Goal: Information Seeking & Learning: Learn about a topic

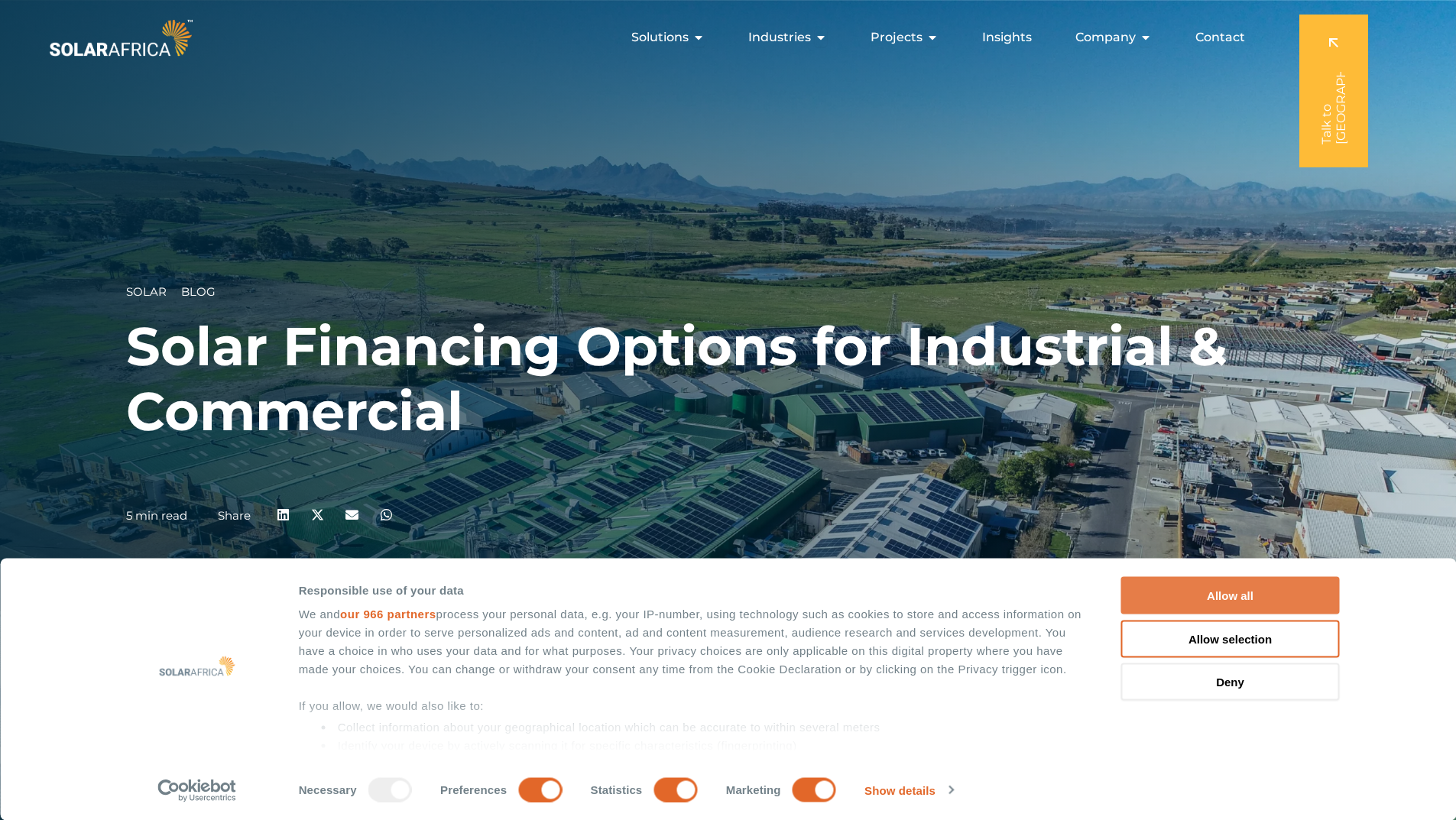
click at [1257, 593] on button "Allow all" at bounding box center [1231, 596] width 219 height 38
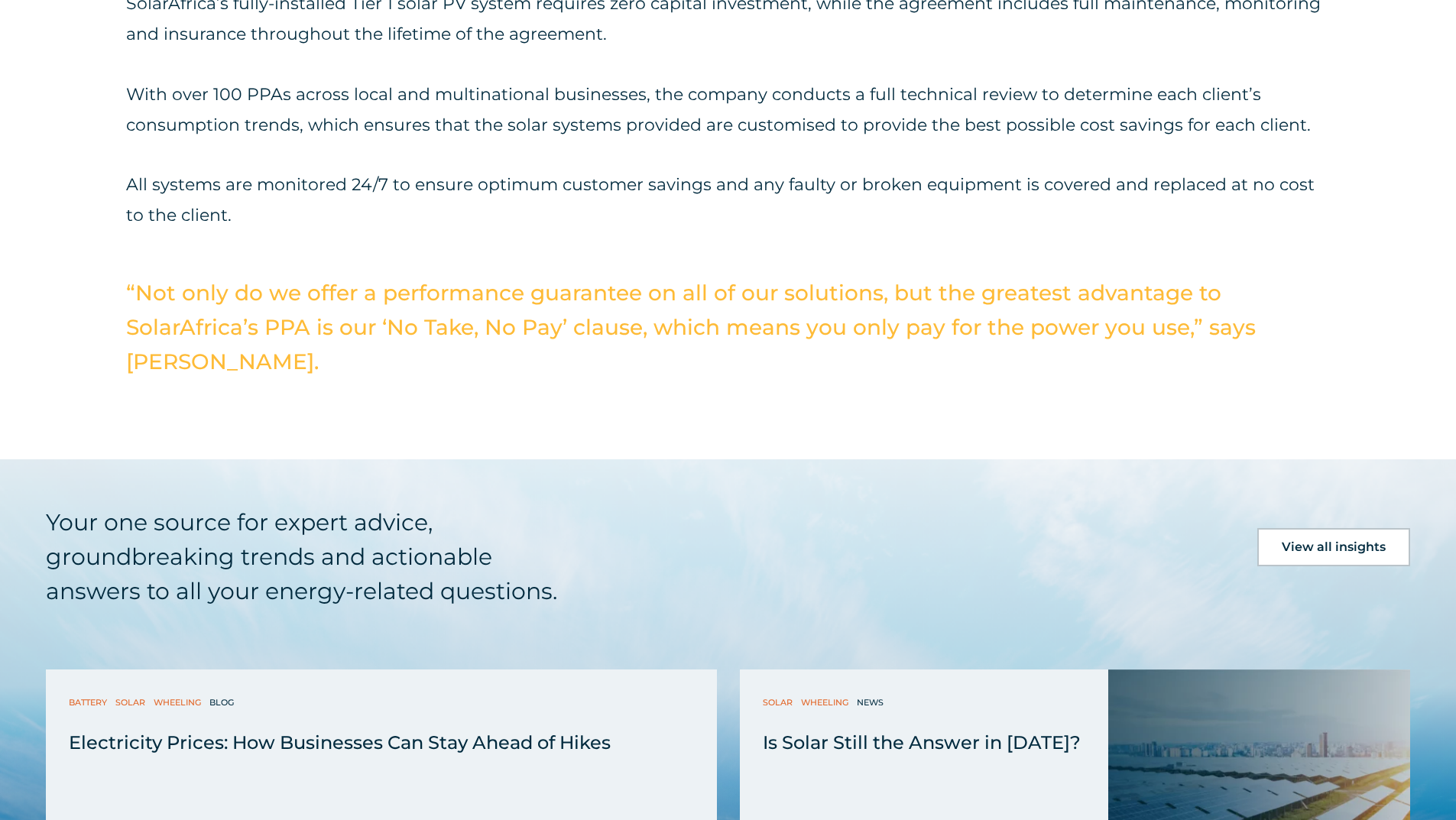
scroll to position [4756, 0]
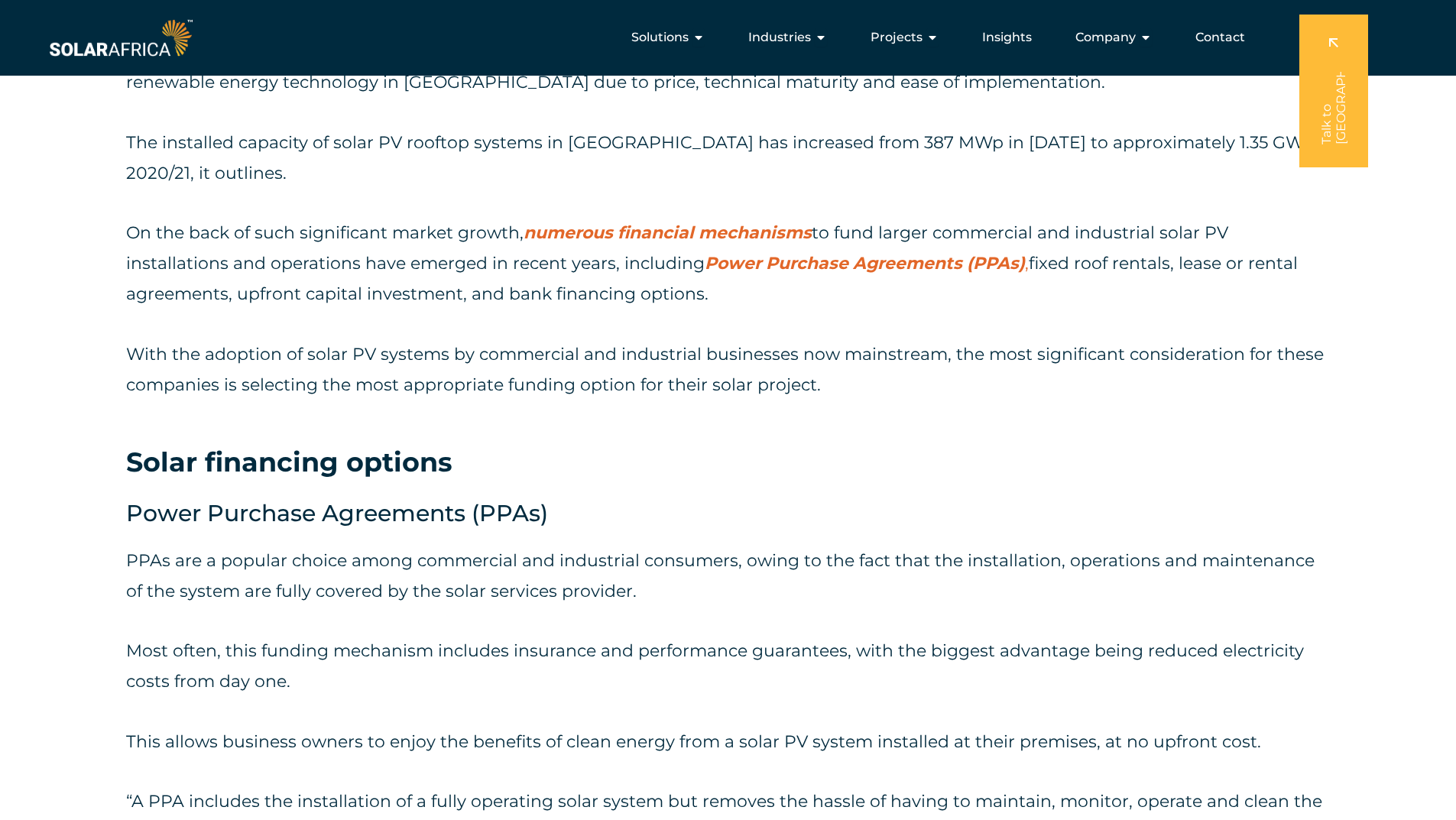
scroll to position [1504, 0]
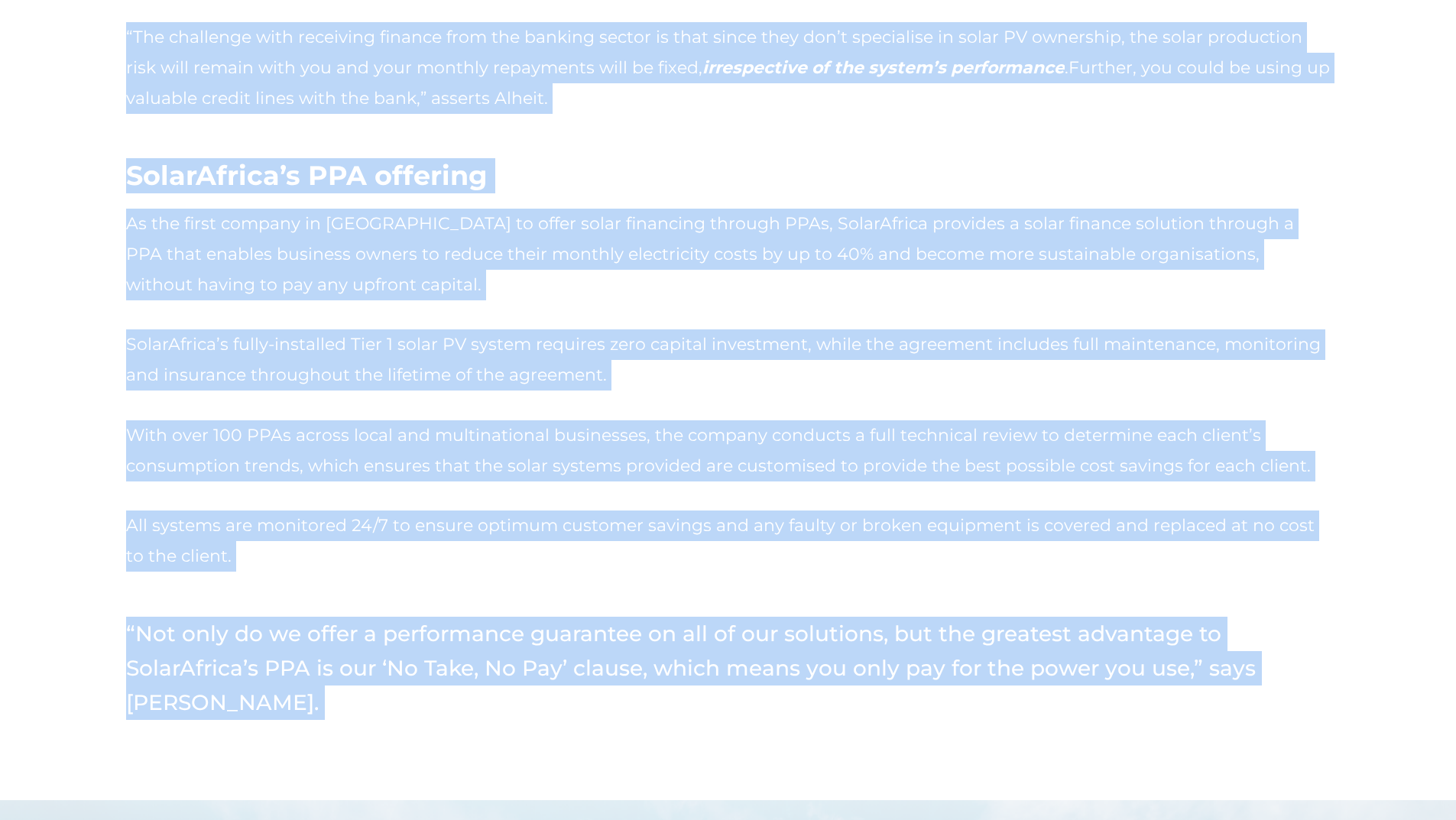
scroll to position [4329, 0]
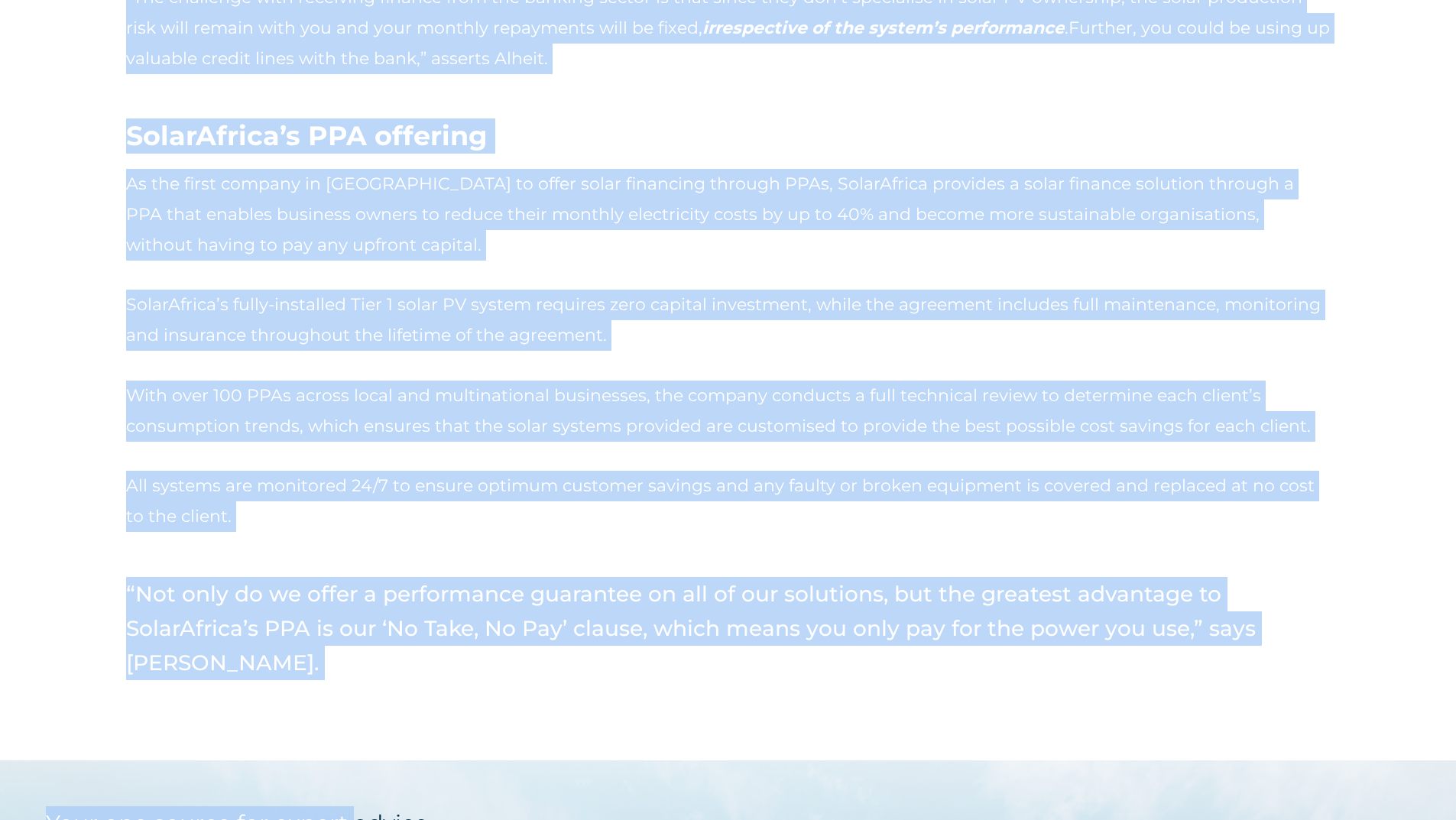
drag, startPoint x: 127, startPoint y: 465, endPoint x: 552, endPoint y: 71, distance: 579.5
copy div "Solar financing options Power Purchase Agreements (PPAs) PPAs are a popular cho…"
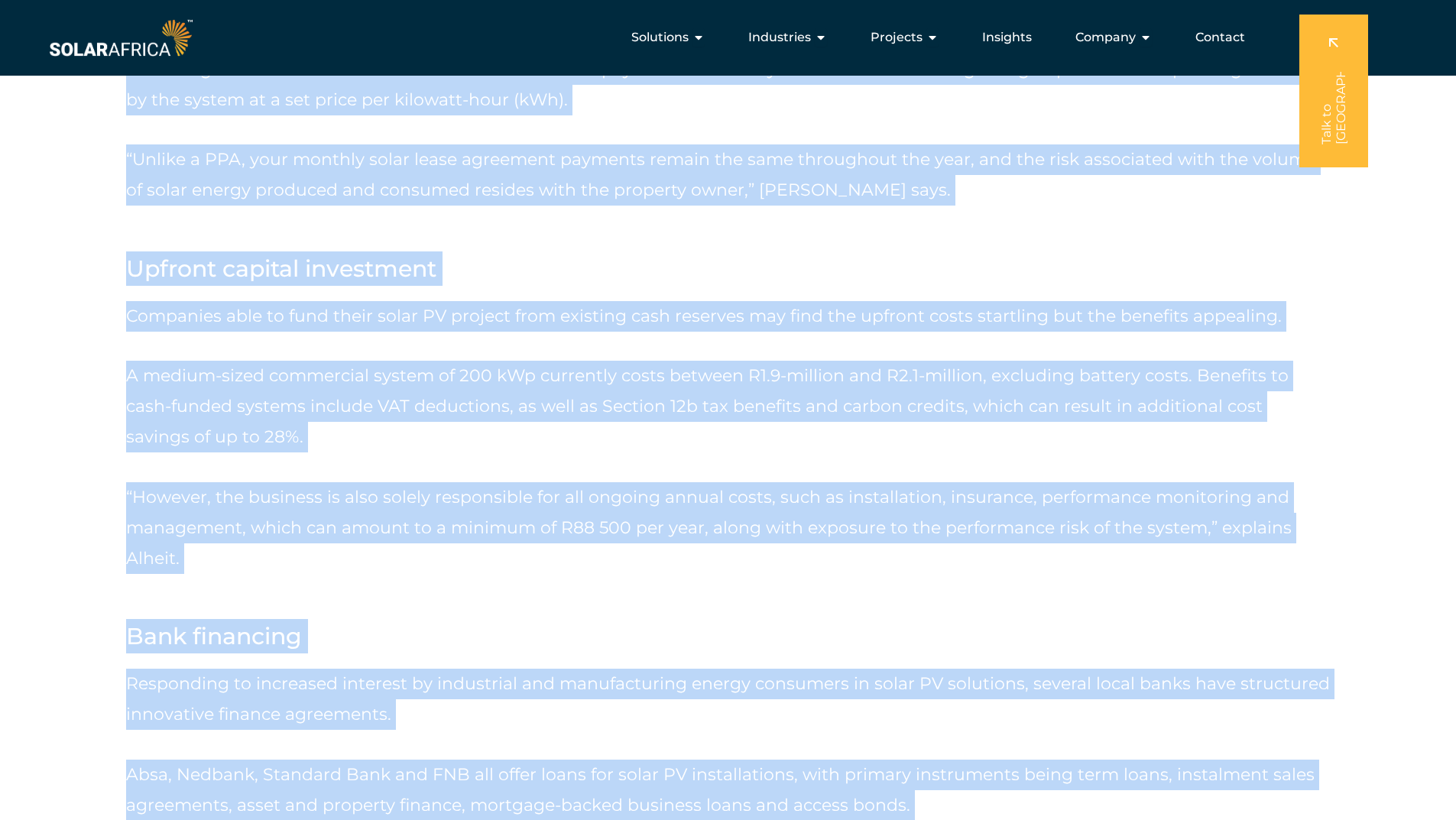
scroll to position [3364, 0]
